Goal: Use online tool/utility: Utilize a website feature to perform a specific function

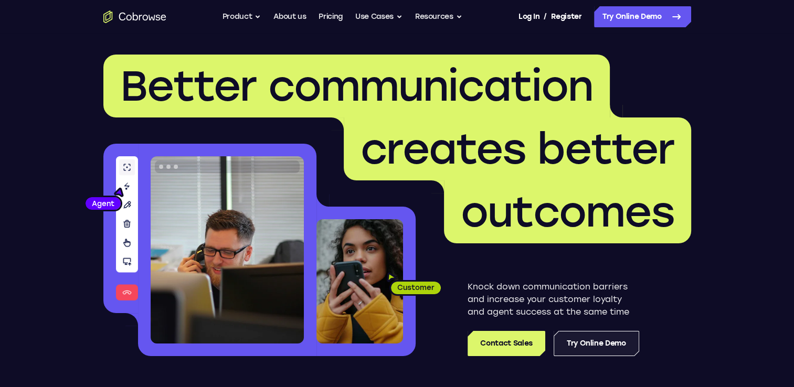
click at [592, 348] on link "Try Online Demo" at bounding box center [596, 343] width 86 height 25
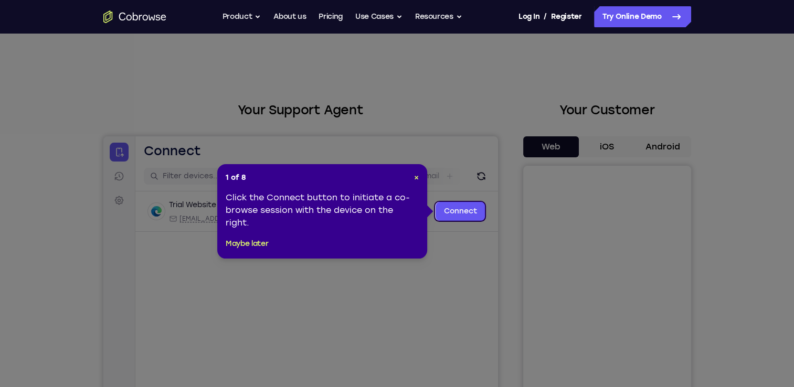
click at [419, 179] on div "1 of 8 × Click the Connect button to initiate a co-browse session with the devi…" at bounding box center [322, 211] width 210 height 94
click at [461, 217] on link "Connect" at bounding box center [460, 211] width 50 height 19
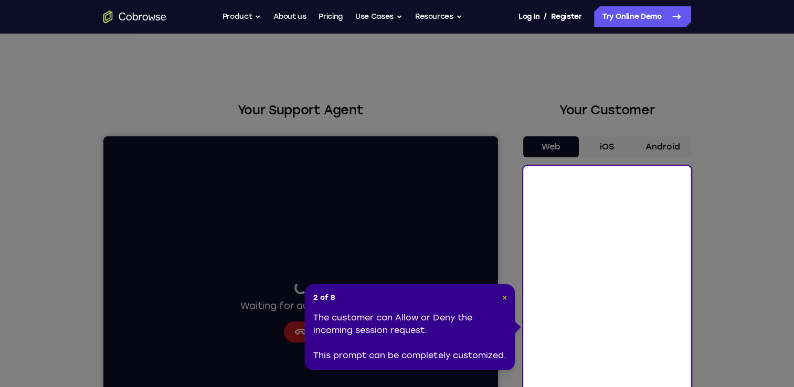
click at [505, 298] on span "×" at bounding box center [503, 297] width 5 height 9
